Goal: Task Accomplishment & Management: Manage account settings

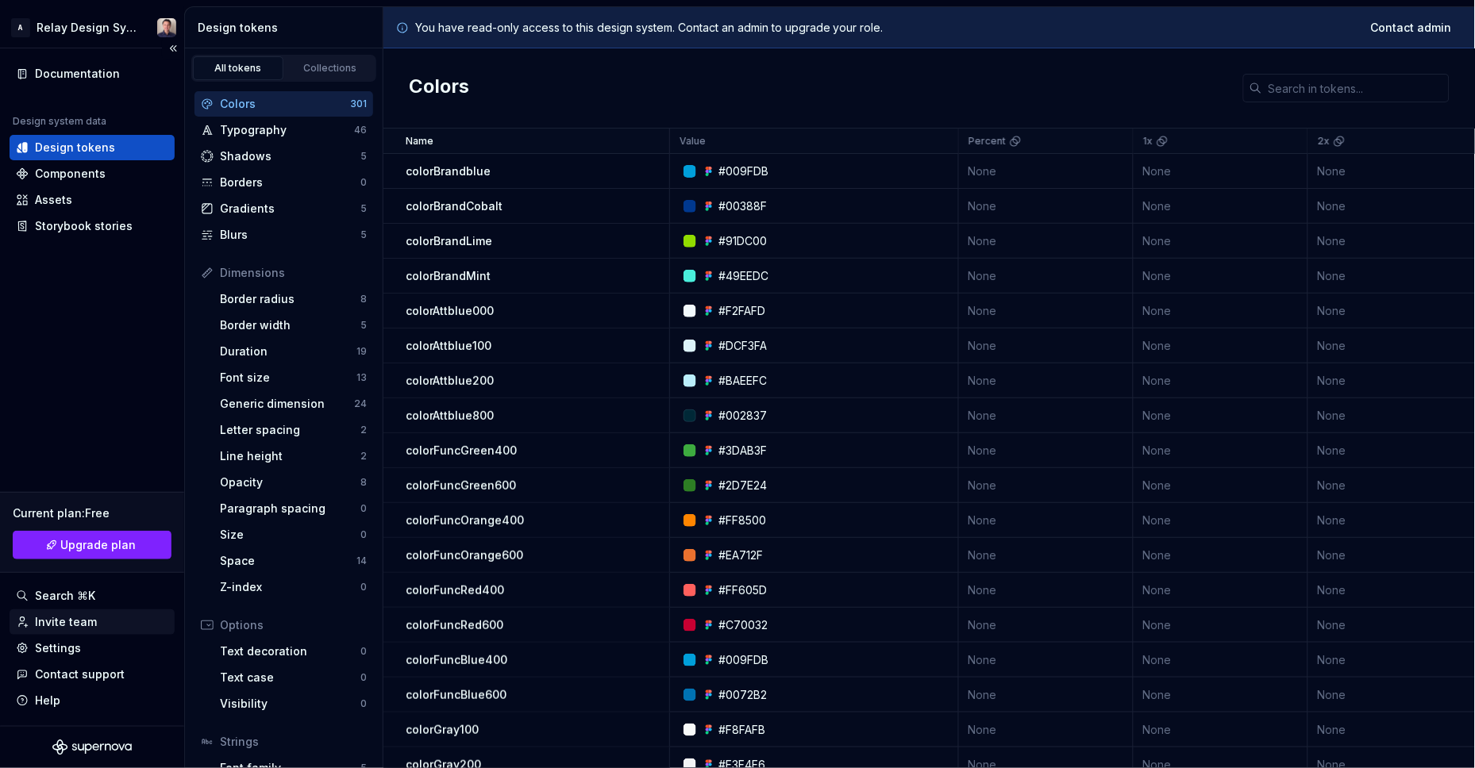
click at [70, 624] on div "Invite team" at bounding box center [66, 622] width 62 height 16
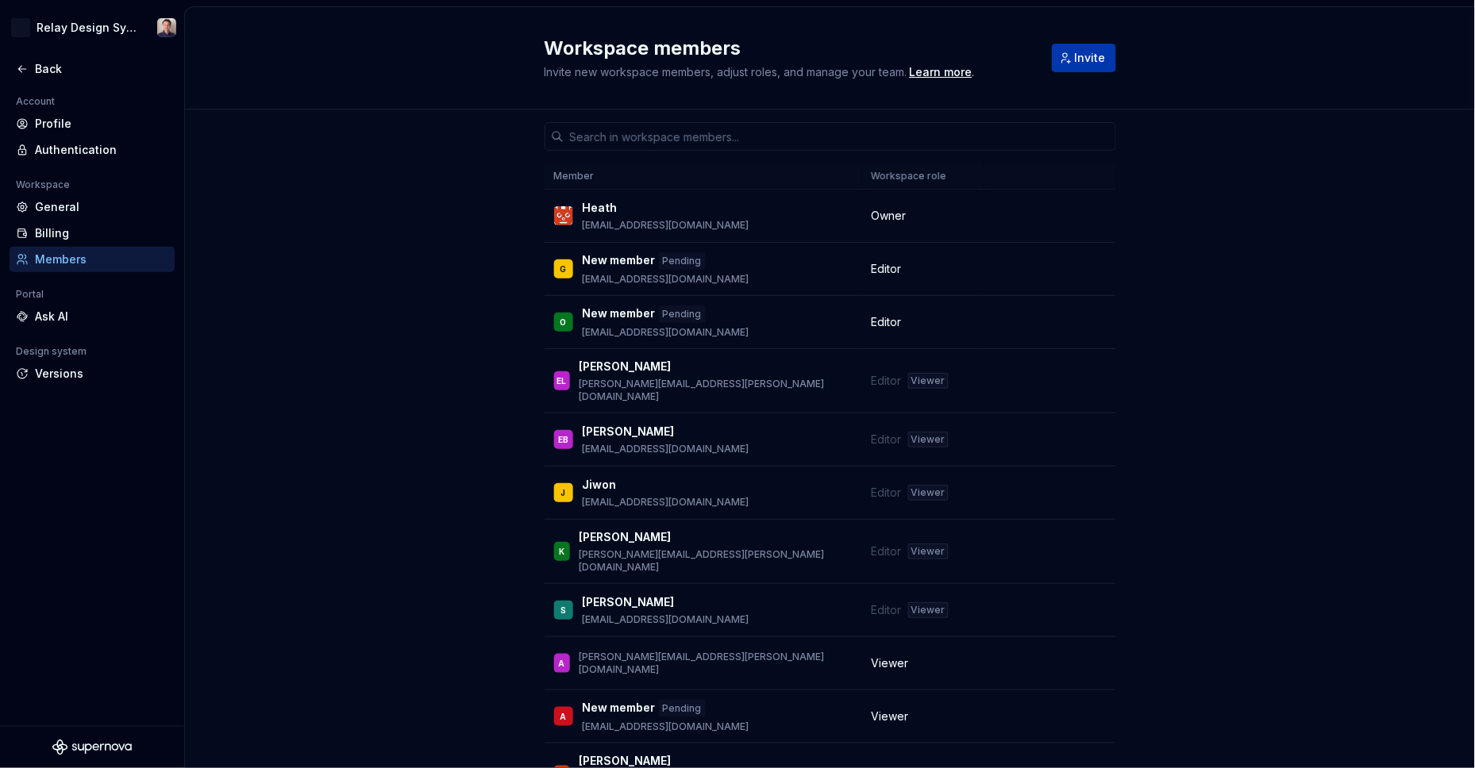
click at [1096, 54] on span "Invite" at bounding box center [1090, 58] width 31 height 16
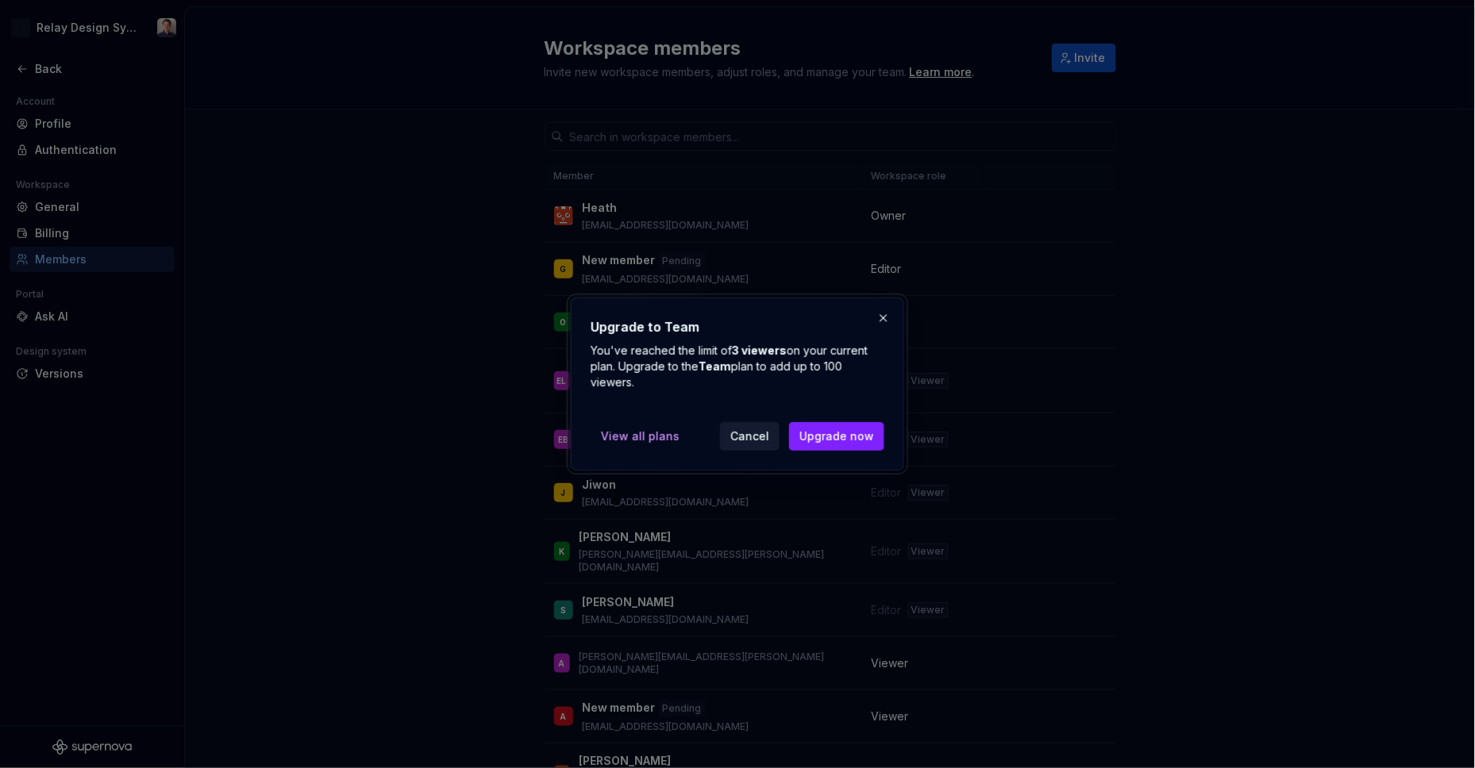
click at [753, 435] on span "Cancel" at bounding box center [749, 437] width 39 height 16
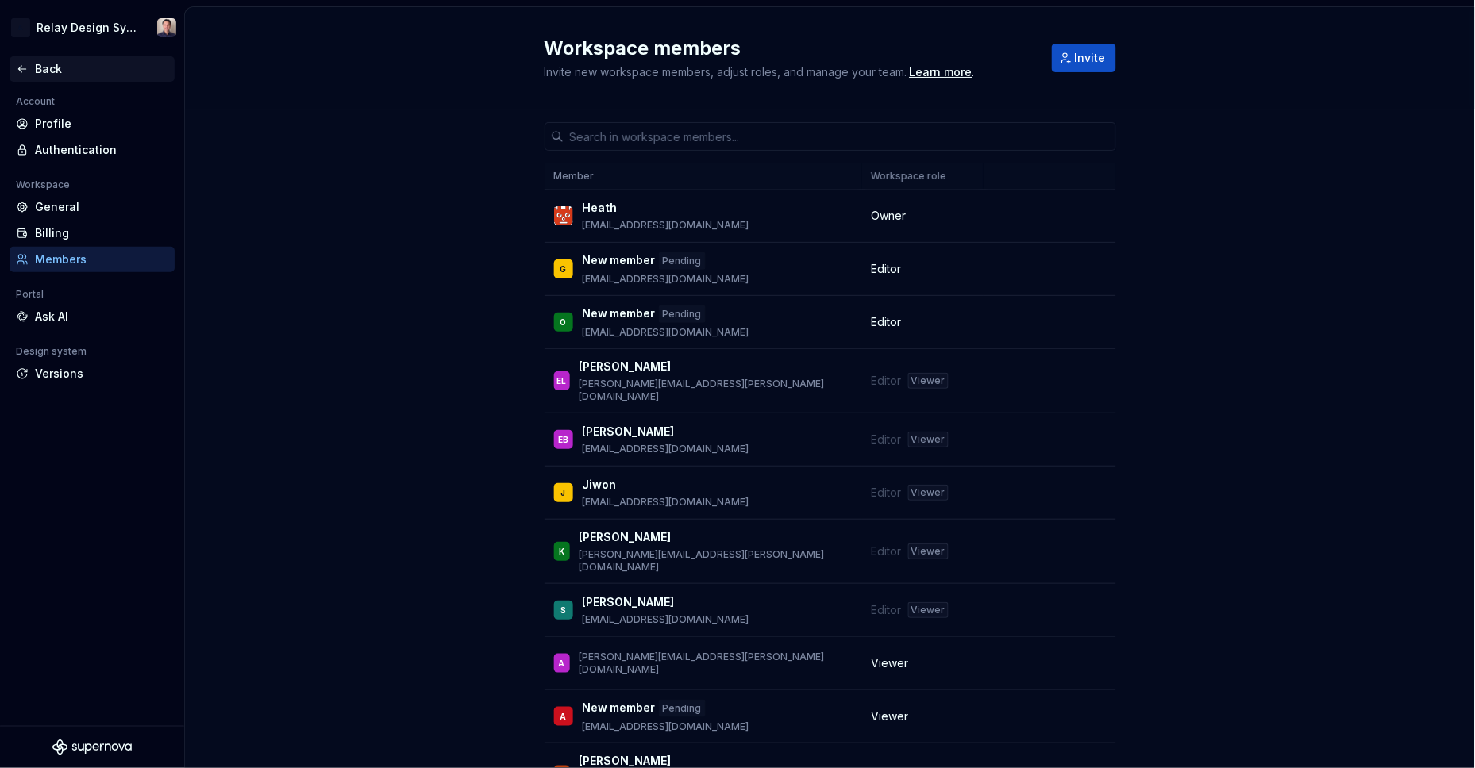
click at [44, 69] on div "Back" at bounding box center [101, 69] width 133 height 16
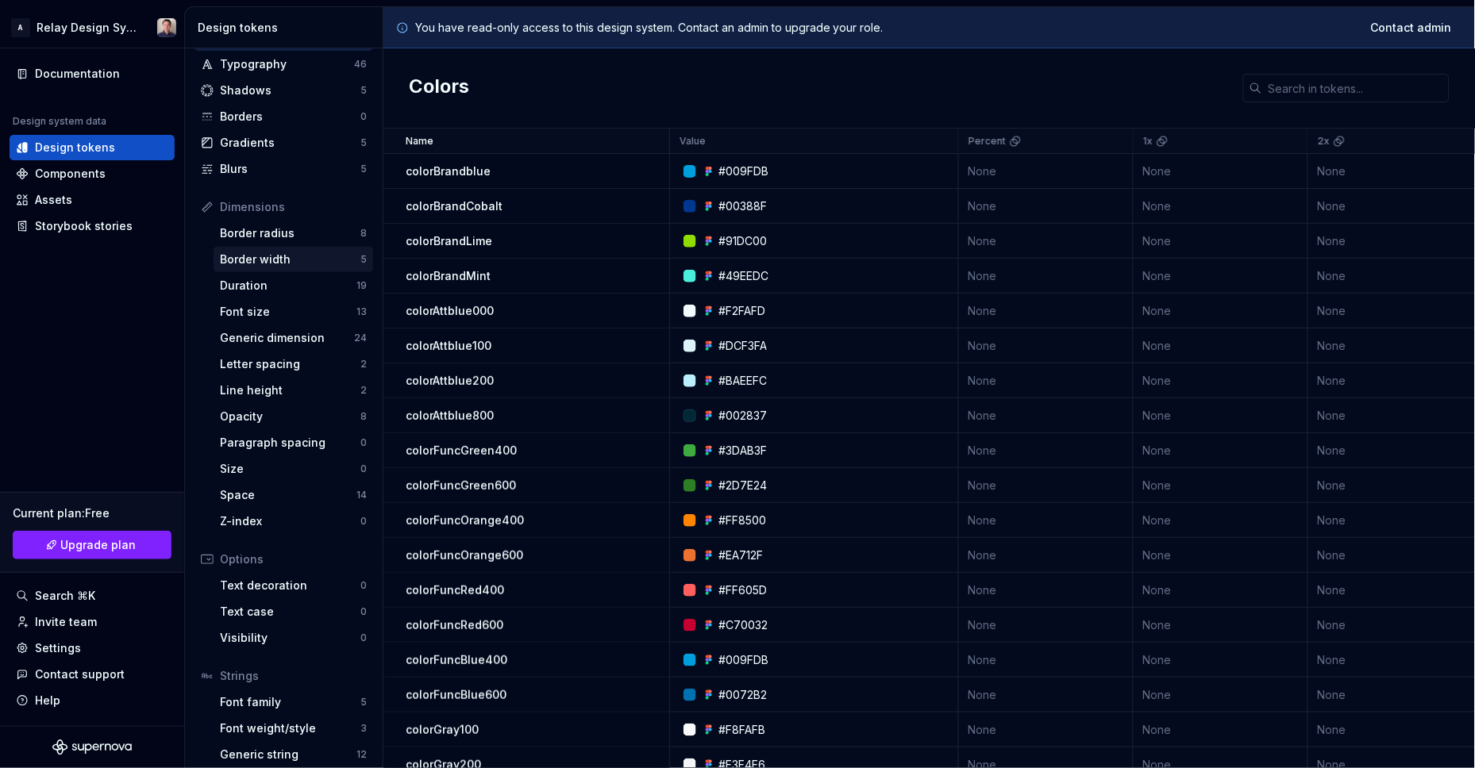
scroll to position [99, 0]
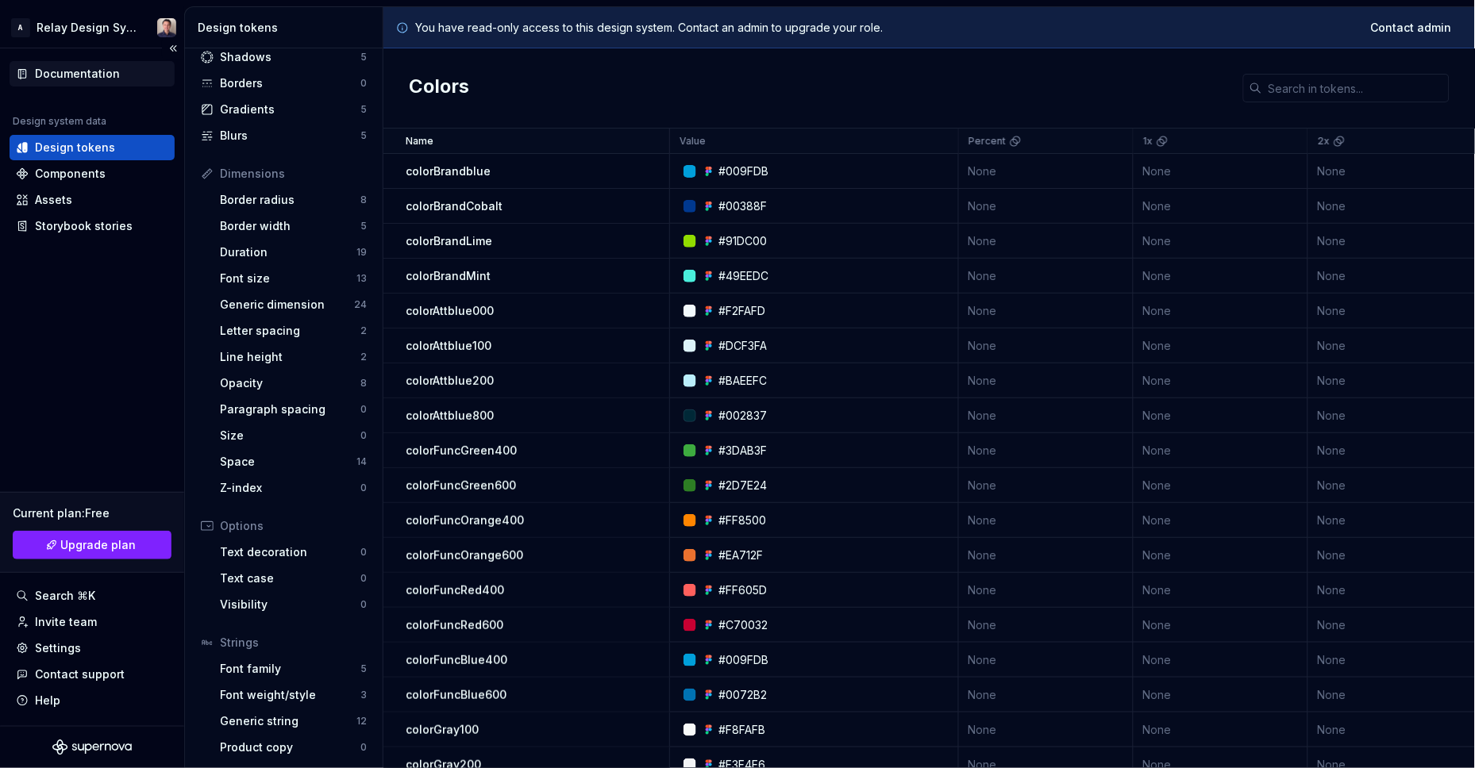
click at [85, 78] on div "Documentation" at bounding box center [77, 74] width 85 height 16
